Goal: Task Accomplishment & Management: Complete application form

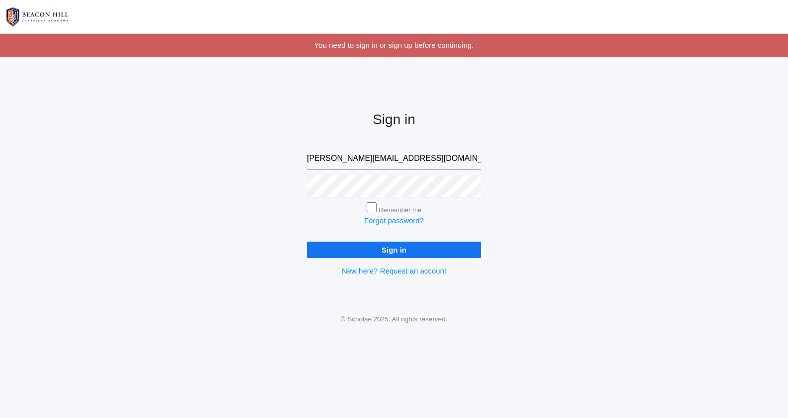
type input "rebecca@beaconhillclassical.org"
click at [354, 246] on input "Sign in" at bounding box center [394, 249] width 174 height 16
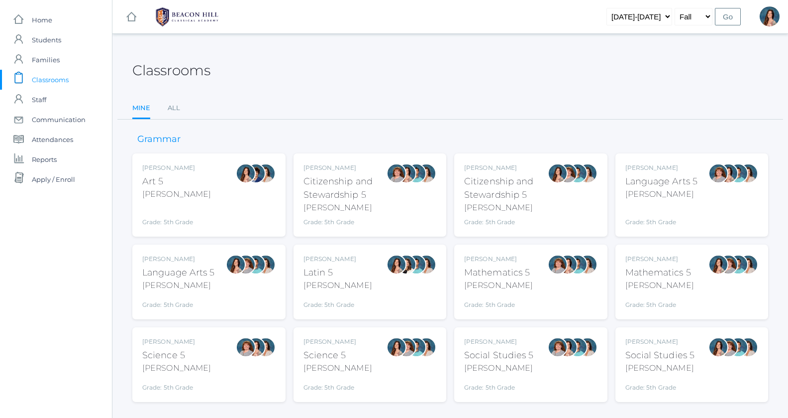
click at [212, 291] on div "Rebecca Salazar Language Arts 5 Salazar Grade: 5th Grade 05LA" at bounding box center [178, 281] width 73 height 55
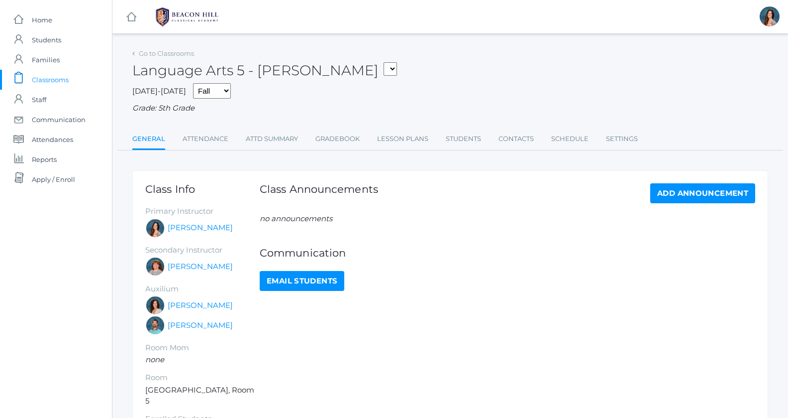
click at [384, 62] on select "05ART - Art 5 Salazar 05CITIZEN - Citizenship and Stewardship 5 Salazar 05CITIZ…" at bounding box center [390, 68] width 13 height 13
select select "1971"
click option "05MATH - Mathematics 5 [PERSON_NAME]" at bounding box center [0, 0] width 0 height 0
click at [338, 140] on link "Gradebook" at bounding box center [338, 139] width 44 height 20
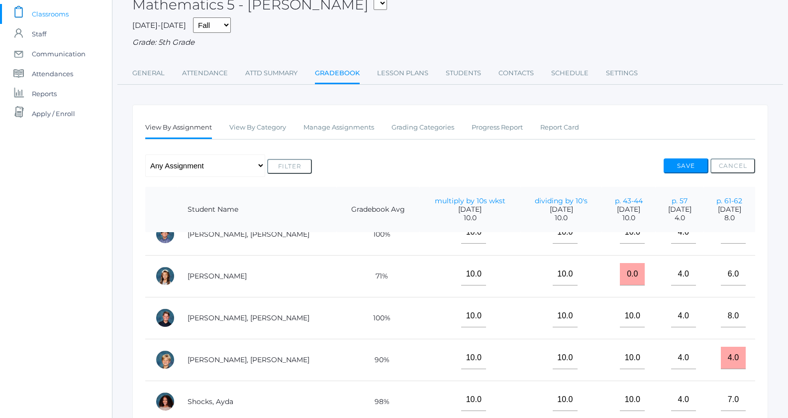
scroll to position [423, 0]
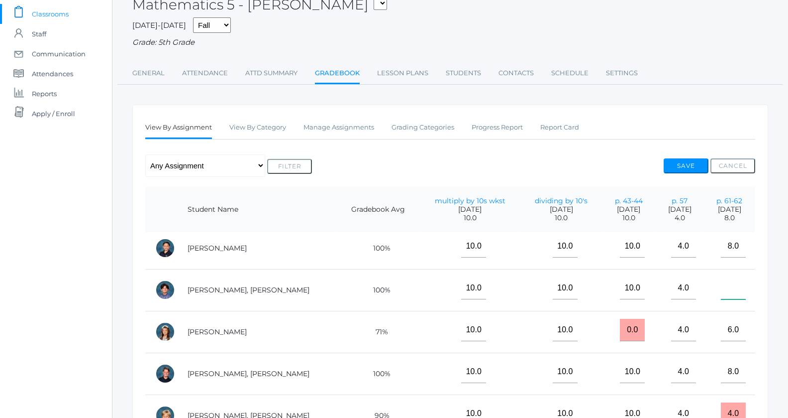
click at [723, 287] on input"] "text" at bounding box center [733, 288] width 25 height 22
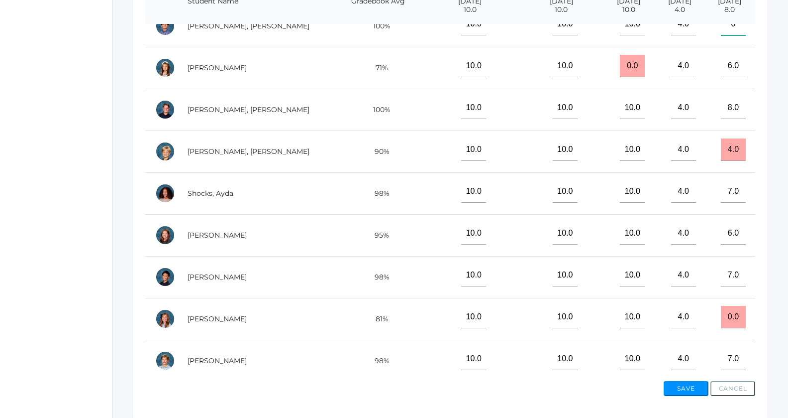
scroll to position [296, 0]
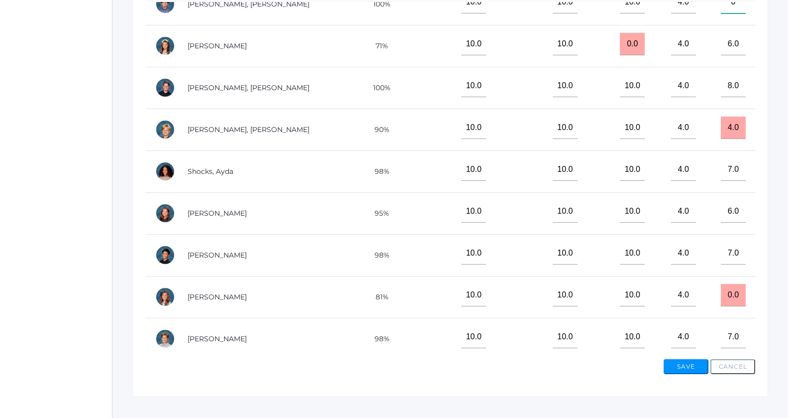
type input"] "0"
click at [681, 367] on button "Save" at bounding box center [686, 366] width 45 height 15
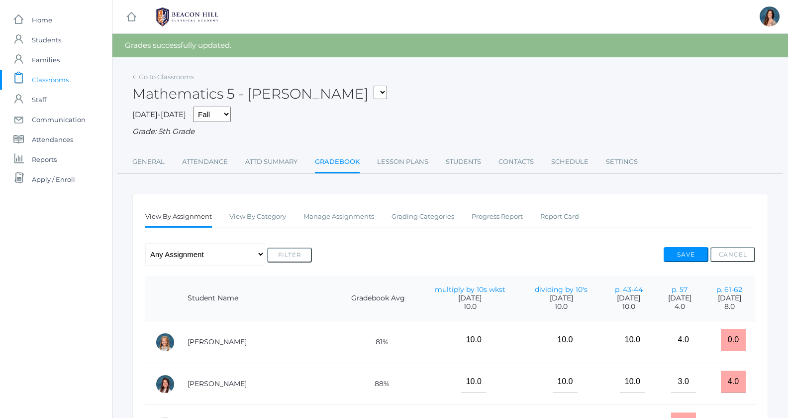
click at [374, 97] on select "05ART - Art 5 [PERSON_NAME] 05CITIZEN - Citizenship and Stewardship 5 [PERSON_N…" at bounding box center [380, 92] width 13 height 13
select select "1967"
click option "05LA - Language Arts 5 [PERSON_NAME]" at bounding box center [0, 0] width 0 height 0
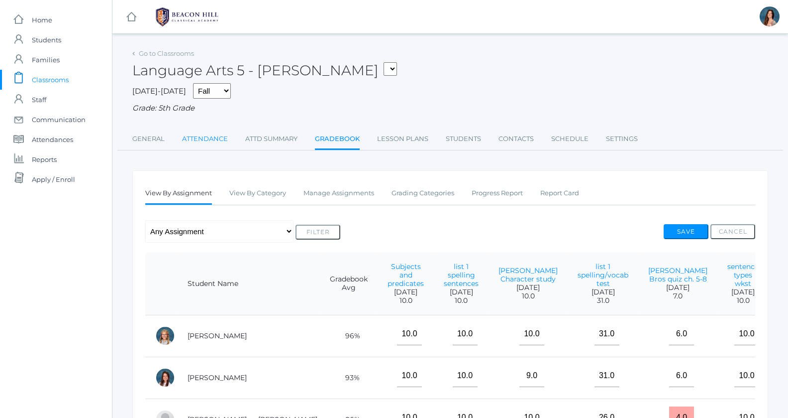
click at [209, 140] on link "Attendance" at bounding box center [205, 139] width 46 height 20
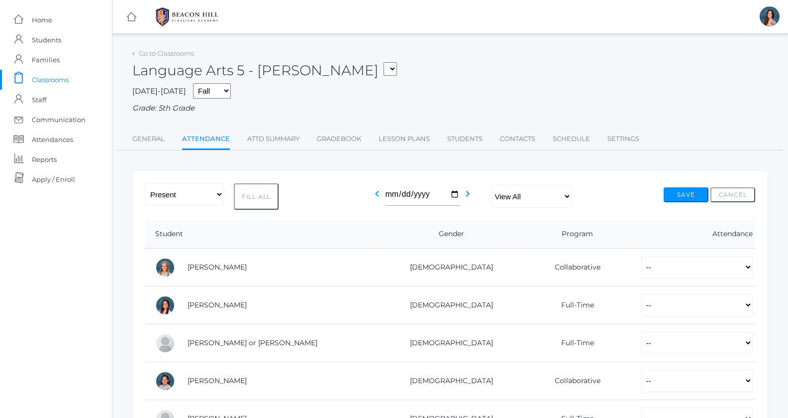
click at [255, 194] on button "Fill All" at bounding box center [256, 196] width 45 height 26
select select "P"
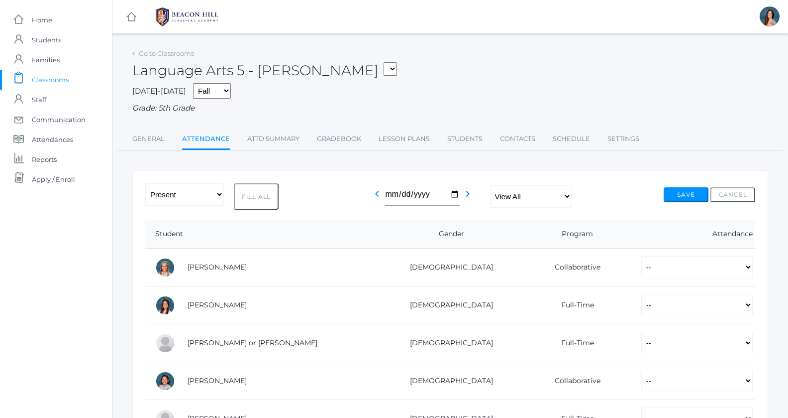
select select "P"
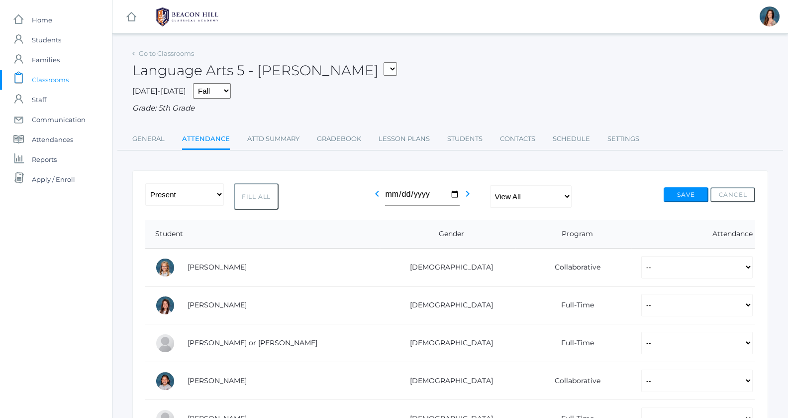
select select "P"
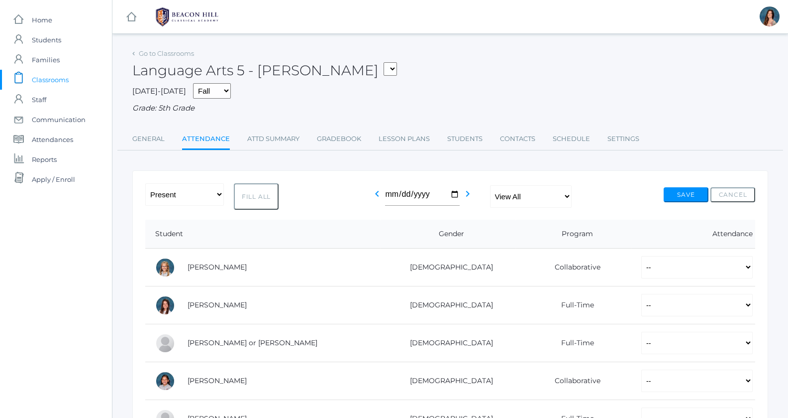
select select "P"
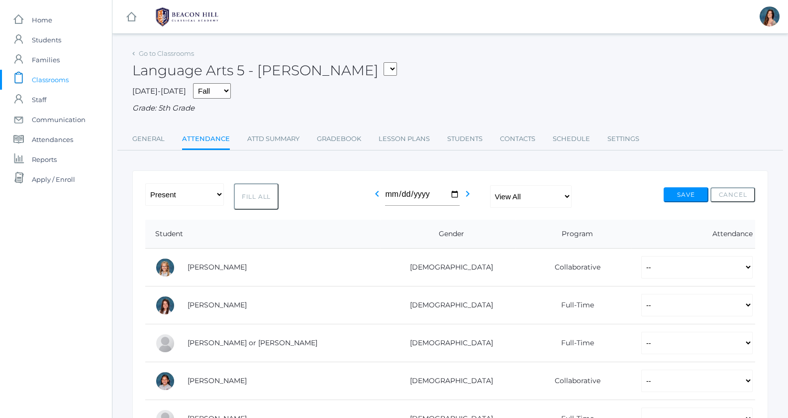
select select "P"
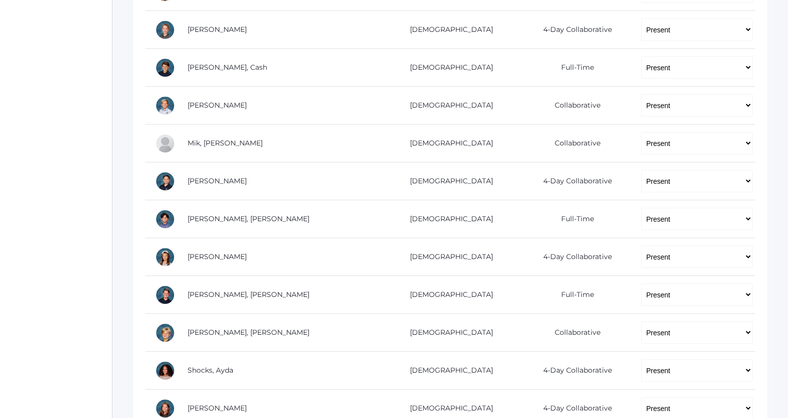
scroll to position [473, 0]
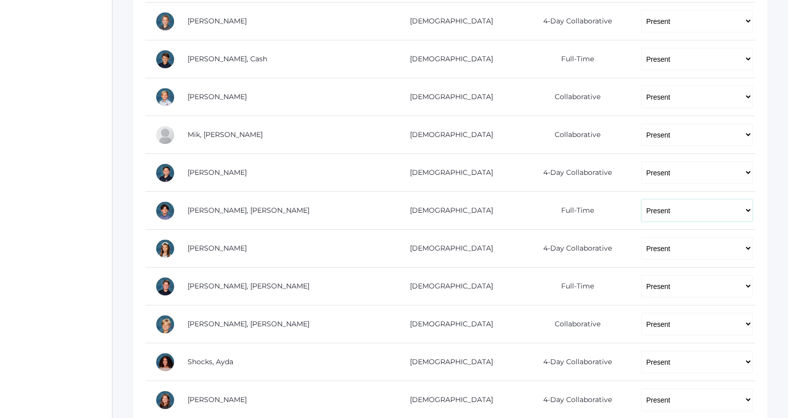
select select "AU"
click option "Absent Unexcused" at bounding box center [0, 0] width 0 height 0
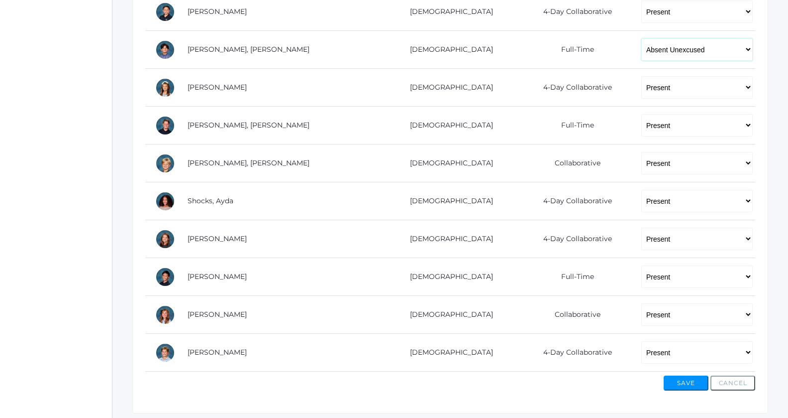
scroll to position [659, 0]
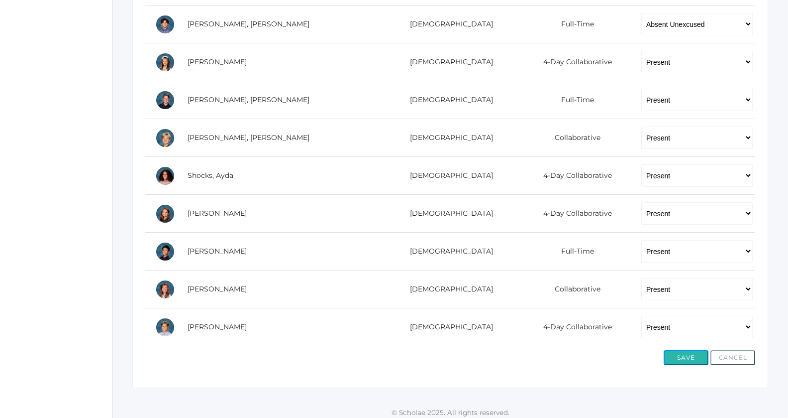
click at [679, 353] on button "Save" at bounding box center [686, 357] width 45 height 15
